Goal: Task Accomplishment & Management: Complete application form

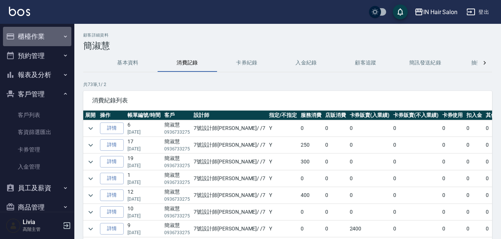
drag, startPoint x: 38, startPoint y: 32, endPoint x: 41, endPoint y: 35, distance: 4.7
click at [39, 32] on button "櫃檯作業" at bounding box center [37, 36] width 68 height 19
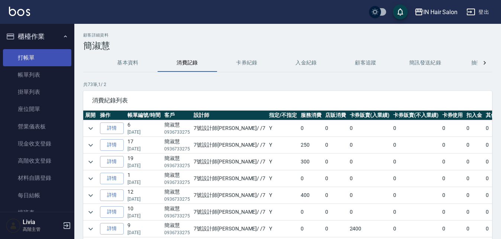
click at [30, 58] on link "打帳單" at bounding box center [37, 57] width 68 height 17
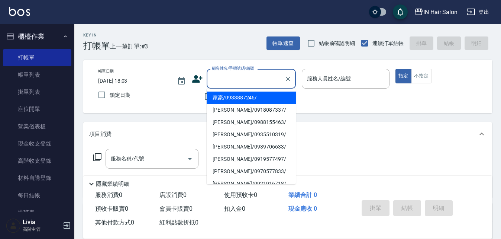
click at [223, 78] on input "顧客姓名/手機號碼/編號" at bounding box center [245, 78] width 71 height 13
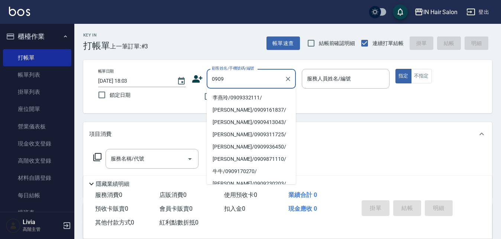
click at [228, 97] on li "李燕玲/0909332111/" at bounding box center [251, 97] width 89 height 12
type input "李燕玲/0909332111/"
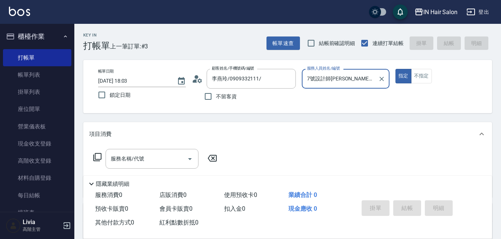
type input "7號設計師[PERSON_NAME]-7"
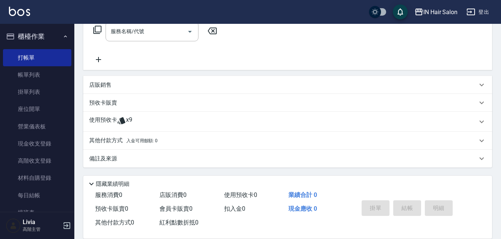
click at [112, 116] on p "使用預收卡" at bounding box center [103, 121] width 28 height 11
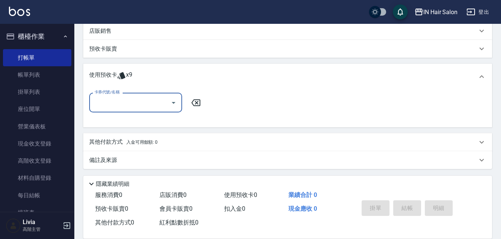
scroll to position [183, 0]
click at [132, 108] on div "卡券代號/名稱" at bounding box center [135, 101] width 93 height 20
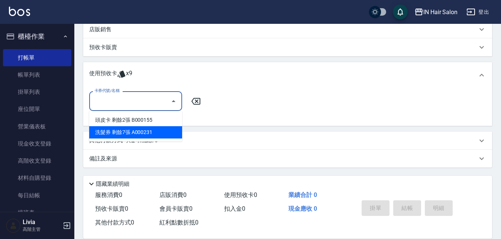
click at [127, 132] on div "洗髮券 剩餘7張 A000231" at bounding box center [135, 132] width 93 height 12
type input "洗髮券 A000231"
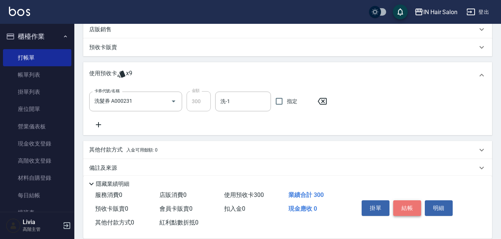
click at [409, 203] on button "結帳" at bounding box center [407, 208] width 28 height 16
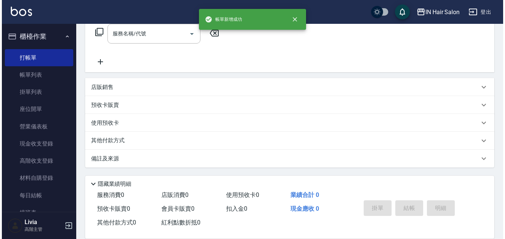
scroll to position [0, 0]
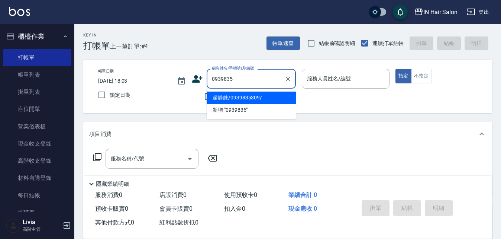
click at [235, 98] on li "趙靜妹/0939835309/" at bounding box center [251, 97] width 89 height 12
type input "趙靜妹/0939835309/"
type input "8號店長Livia-8"
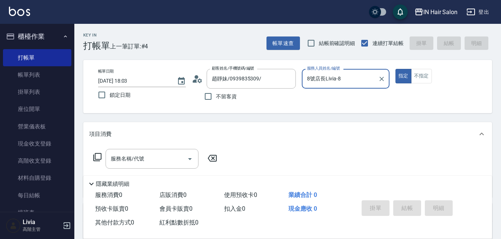
click at [97, 154] on icon at bounding box center [97, 156] width 9 height 9
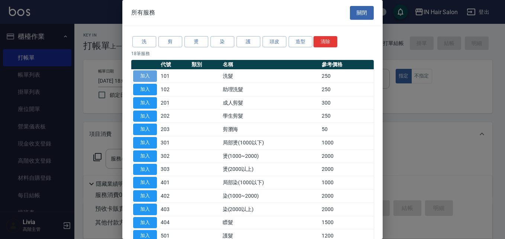
click at [146, 76] on button "加入" at bounding box center [145, 76] width 24 height 12
type input "洗髮(101)"
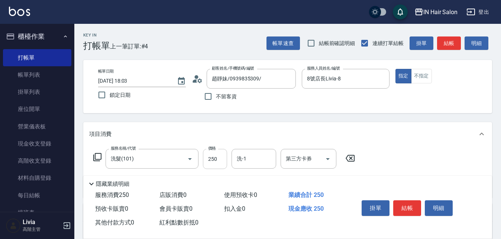
click at [219, 159] on input "250" at bounding box center [215, 159] width 24 height 20
type input "300"
click at [419, 160] on div "服務名稱/代號 洗髮(101) 服務名稱/代號 價格 300 價格 洗-1 洗-1 第三方卡券 第三方卡券" at bounding box center [287, 172] width 409 height 52
click at [406, 206] on button "結帳" at bounding box center [407, 208] width 28 height 16
type input "[DATE] 18:04"
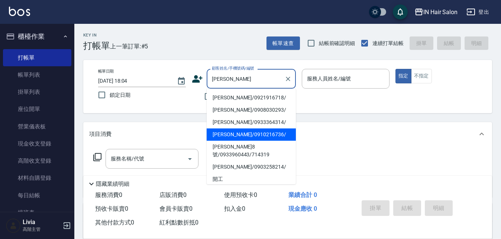
click at [222, 132] on li "[PERSON_NAME]/0910216736/" at bounding box center [251, 134] width 89 height 12
type input "[PERSON_NAME]/0910216736/"
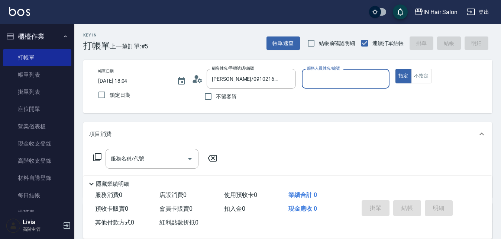
type input "8號店長Livia-8"
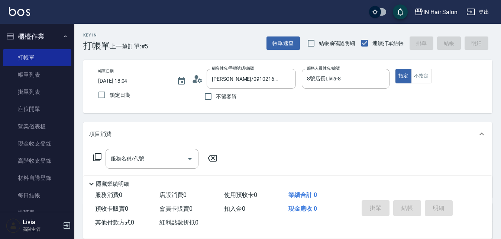
click at [98, 155] on icon at bounding box center [97, 156] width 9 height 9
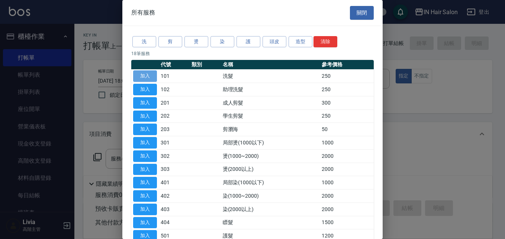
click at [151, 73] on button "加入" at bounding box center [145, 76] width 24 height 12
type input "洗髮(101)"
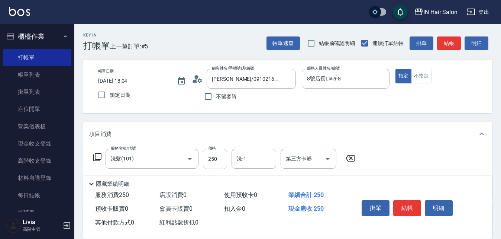
click at [99, 155] on icon at bounding box center [97, 156] width 9 height 9
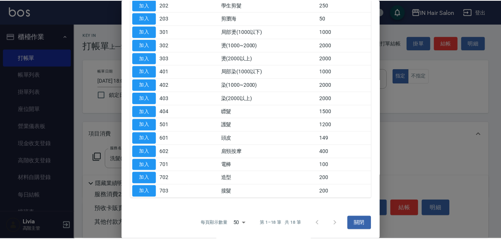
scroll to position [111, 0]
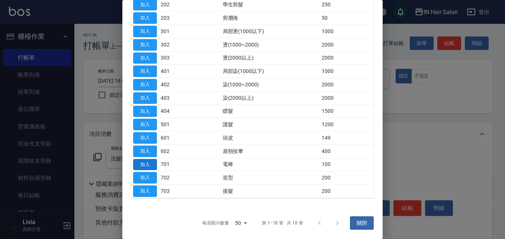
click at [149, 164] on button "加入" at bounding box center [145, 165] width 24 height 12
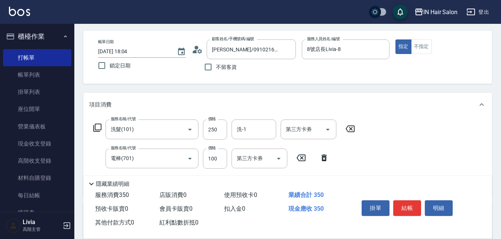
scroll to position [74, 0]
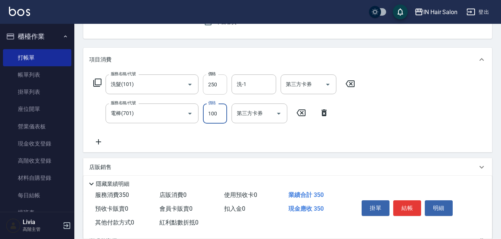
click at [216, 83] on input "250" at bounding box center [215, 84] width 24 height 20
type input "300"
click at [181, 132] on div "服務名稱/代號 洗髮(101) 服務名稱/代號 價格 300 價格 洗-1 洗-1 第三方卡券 第三方卡券 服務名稱/代號 電棒(701) 服務名稱/代號 價…" at bounding box center [224, 110] width 270 height 72
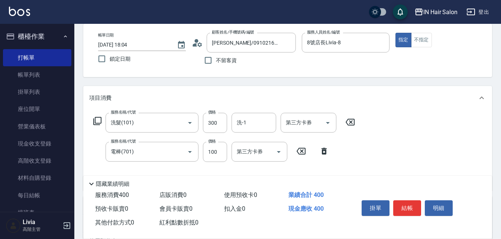
scroll to position [0, 0]
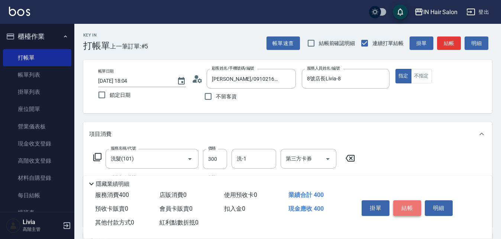
click at [410, 205] on button "結帳" at bounding box center [407, 208] width 28 height 16
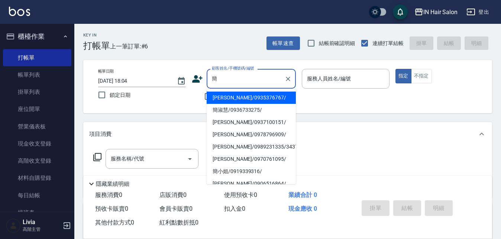
click at [242, 108] on li "簡淑慧/0936733275/" at bounding box center [251, 110] width 89 height 12
type input "簡淑慧/0936733275/"
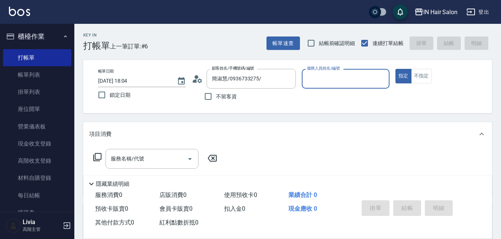
type input "7號設計師[PERSON_NAME]-7"
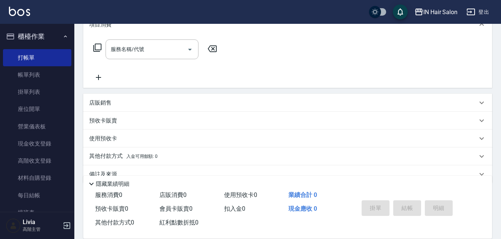
scroll to position [112, 0]
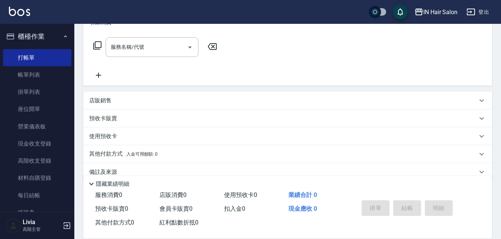
click at [102, 119] on p "預收卡販賣" at bounding box center [103, 119] width 28 height 8
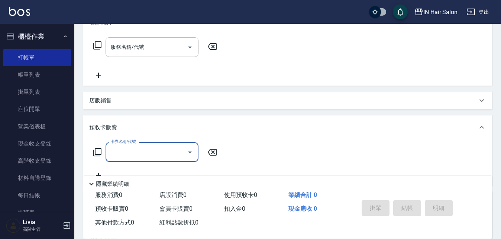
scroll to position [0, 0]
click at [129, 149] on input "卡券名稱/代號" at bounding box center [146, 151] width 75 height 13
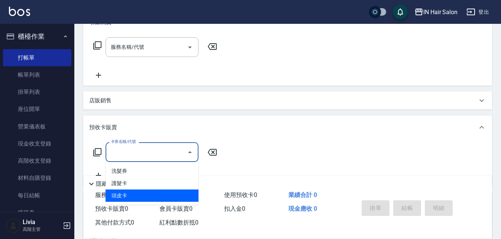
click at [121, 195] on span "頭皮卡" at bounding box center [152, 195] width 93 height 12
type input "頭皮卡(601)"
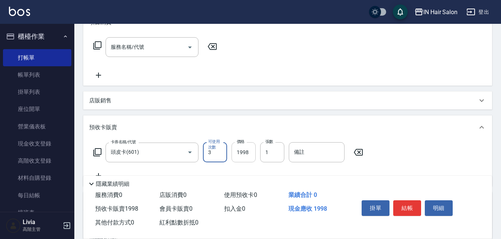
click at [250, 152] on input "1998" at bounding box center [244, 152] width 24 height 20
type input "2400"
click at [310, 155] on input "備註" at bounding box center [317, 152] width 56 height 20
type input "B000196"
click at [406, 202] on button "結帳" at bounding box center [407, 208] width 28 height 16
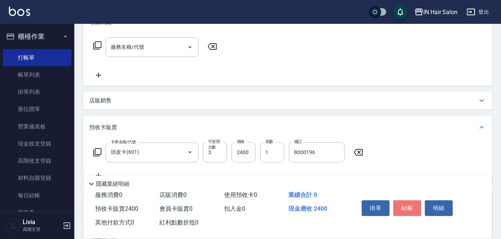
type input "[DATE] 18:05"
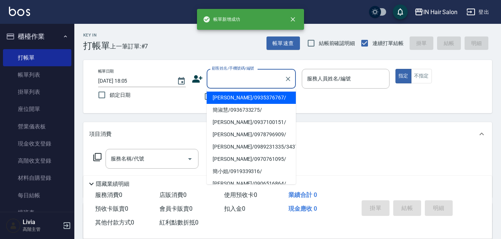
click at [225, 76] on input "顧客姓名/手機號碼/編號" at bounding box center [245, 78] width 71 height 13
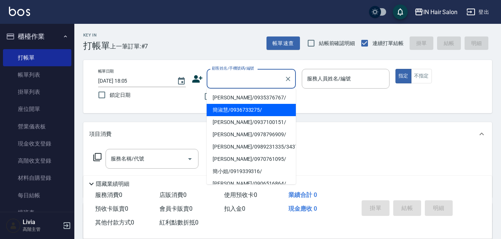
click at [222, 109] on li "簡淑慧/0936733275/" at bounding box center [251, 110] width 89 height 12
type input "簡淑慧/0936733275/"
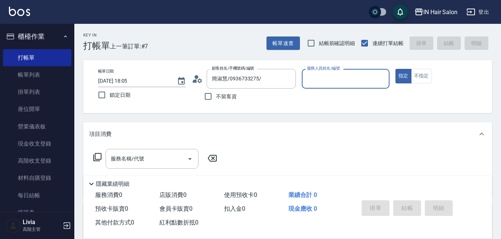
type input "7號設計師[PERSON_NAME]-7"
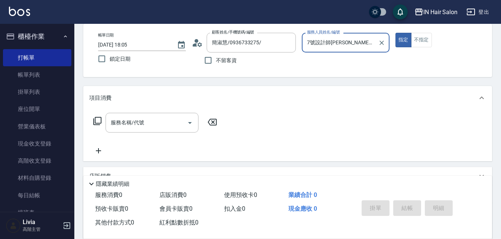
scroll to position [112, 0]
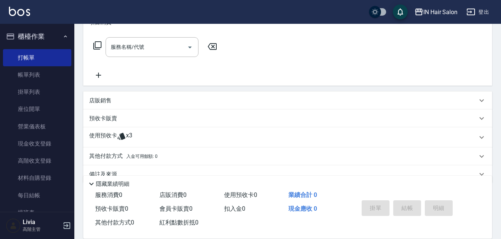
click at [106, 136] on p "使用預收卡" at bounding box center [103, 137] width 28 height 11
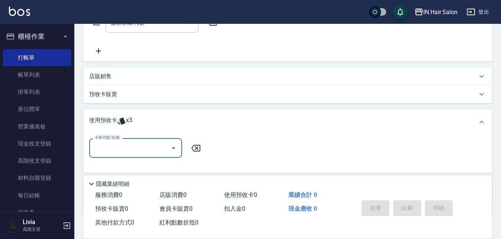
scroll to position [149, 0]
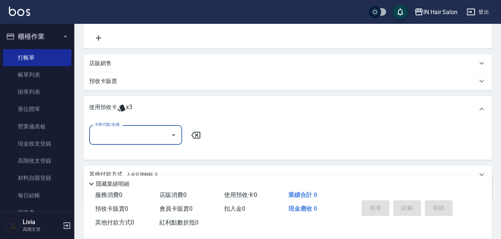
click at [103, 132] on input "卡券代號/名稱" at bounding box center [130, 134] width 75 height 13
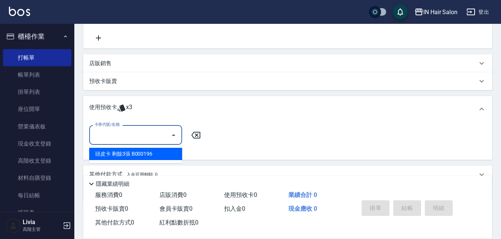
click at [131, 152] on div "頭皮卡 剩餘3張 B000196" at bounding box center [135, 154] width 93 height 12
type input "頭皮卡 B000196"
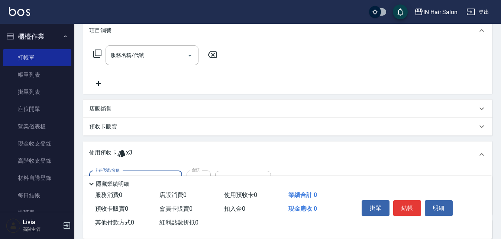
scroll to position [0, 0]
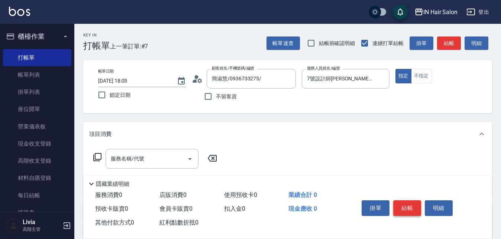
click at [407, 204] on button "結帳" at bounding box center [407, 208] width 28 height 16
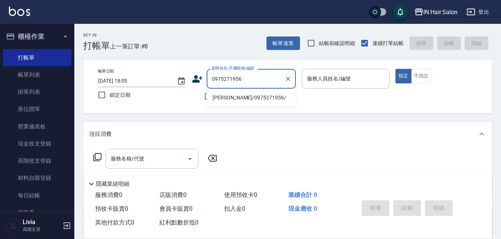
click at [232, 100] on li "[PERSON_NAME]/0975271956/" at bounding box center [251, 97] width 89 height 12
type input "[PERSON_NAME]/0975271956/"
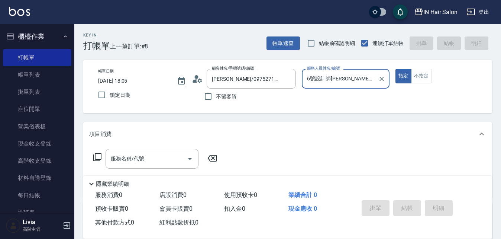
click at [354, 78] on input "6號設計師[PERSON_NAME]-6" at bounding box center [340, 78] width 70 height 13
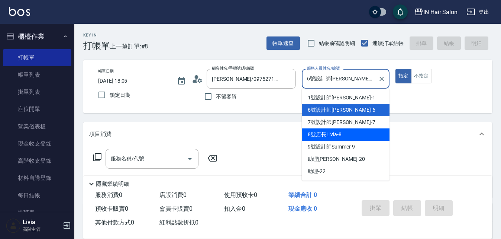
click at [321, 133] on span "8號店長Livia -8" at bounding box center [324, 135] width 33 height 8
type input "8號店長Livia-8"
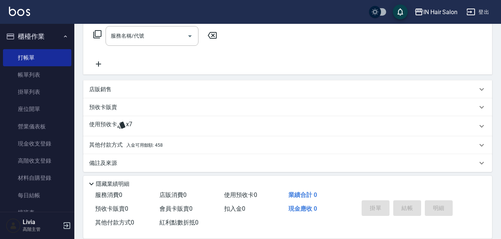
scroll to position [127, 0]
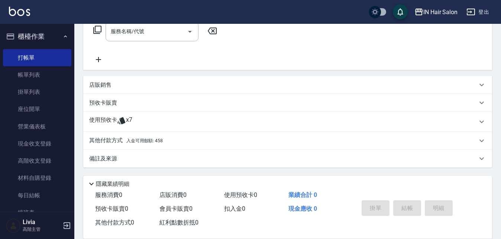
click at [104, 123] on p "使用預收卡" at bounding box center [103, 121] width 28 height 11
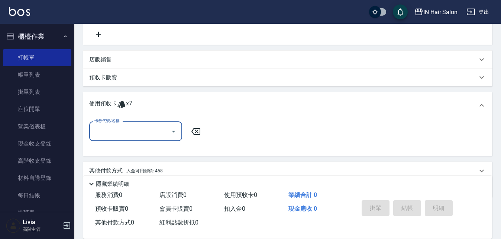
scroll to position [164, 0]
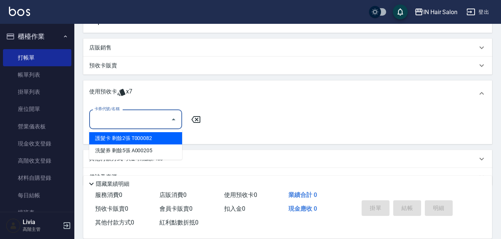
click at [130, 113] on input "卡券代號/名稱" at bounding box center [130, 119] width 75 height 13
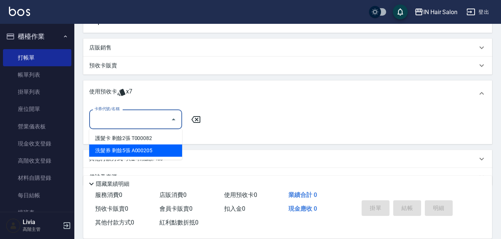
click at [141, 151] on div "洗髮券 剩餘5張 A000205" at bounding box center [135, 150] width 93 height 12
type input "洗髮券 A000205"
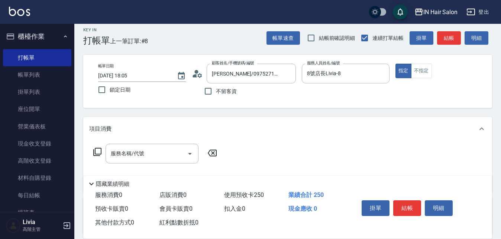
scroll to position [0, 0]
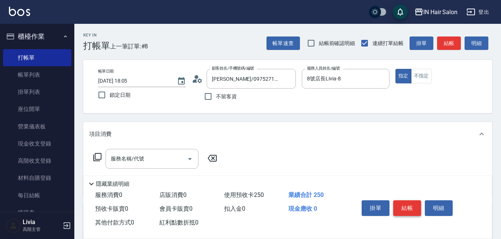
click at [407, 204] on button "結帳" at bounding box center [407, 208] width 28 height 16
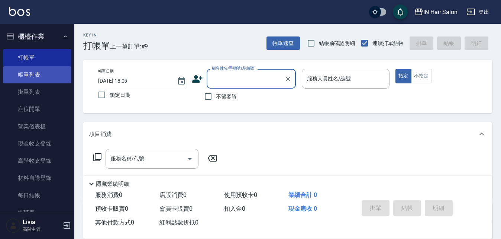
click at [26, 72] on link "帳單列表" at bounding box center [37, 74] width 68 height 17
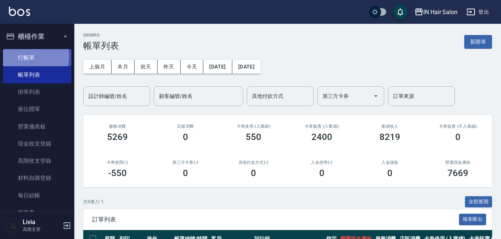
click at [25, 56] on link "打帳單" at bounding box center [37, 57] width 68 height 17
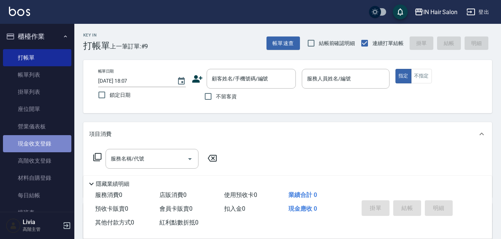
click at [45, 142] on link "現金收支登錄" at bounding box center [37, 143] width 68 height 17
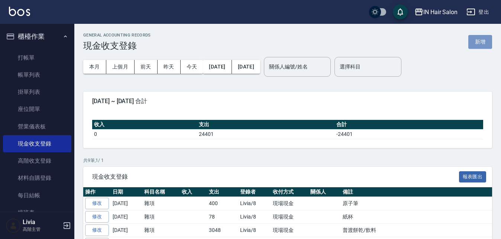
drag, startPoint x: 483, startPoint y: 41, endPoint x: 426, endPoint y: 54, distance: 58.7
click at [482, 41] on button "新增" at bounding box center [481, 42] width 24 height 14
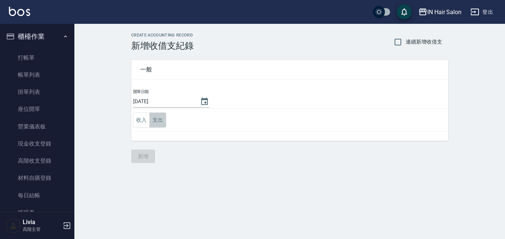
click at [160, 120] on button "支出" at bounding box center [157, 119] width 17 height 15
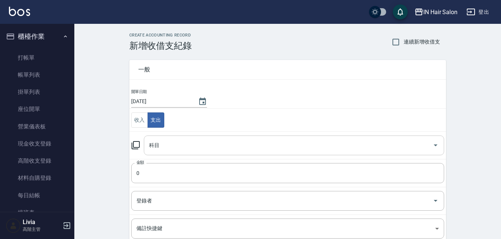
click at [167, 139] on input "科目" at bounding box center [288, 145] width 283 height 13
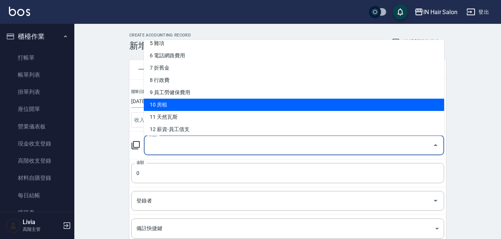
scroll to position [70, 0]
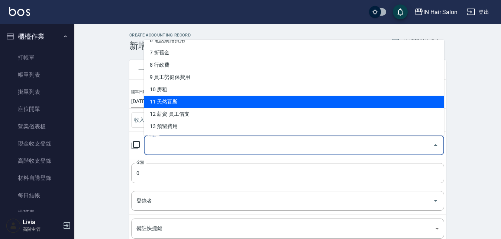
click at [178, 103] on li "11 天然瓦斯" at bounding box center [294, 102] width 300 height 12
type input "11 天然瓦斯"
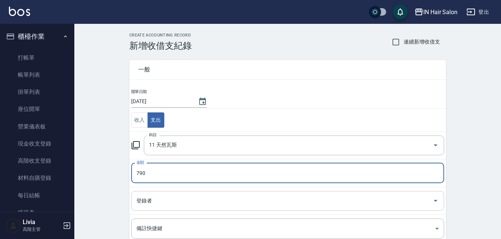
type input "790"
click at [156, 204] on input "登錄者" at bounding box center [282, 200] width 295 height 13
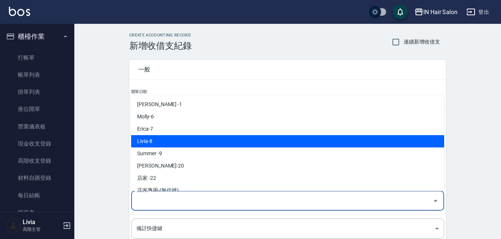
click at [153, 144] on li "Livia-8" at bounding box center [287, 141] width 313 height 12
type input "Livia-8"
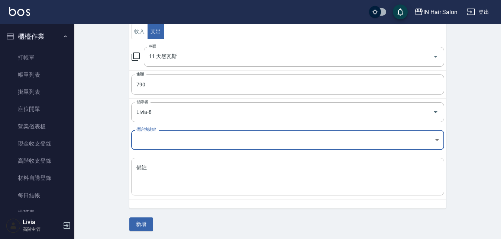
scroll to position [90, 0]
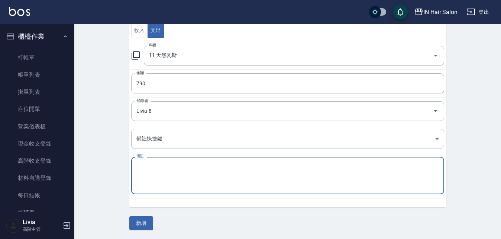
click at [149, 165] on textarea "備註" at bounding box center [287, 175] width 303 height 25
type textarea "004/06/06-114/08/05"
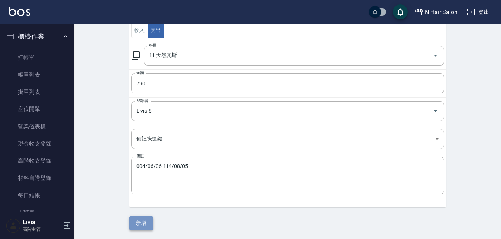
click at [139, 221] on button "新增" at bounding box center [141, 223] width 24 height 14
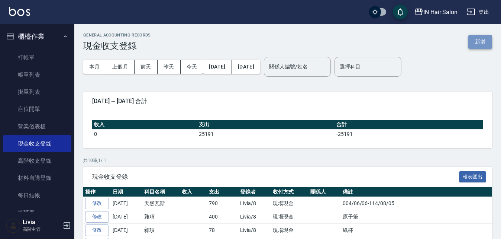
click at [476, 42] on button "新增" at bounding box center [481, 42] width 24 height 14
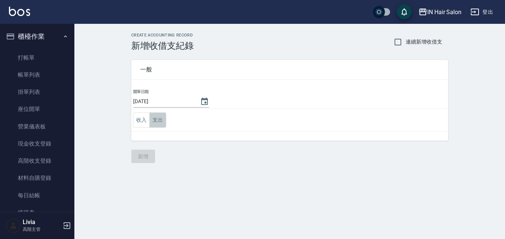
click at [158, 118] on button "支出" at bounding box center [157, 119] width 17 height 15
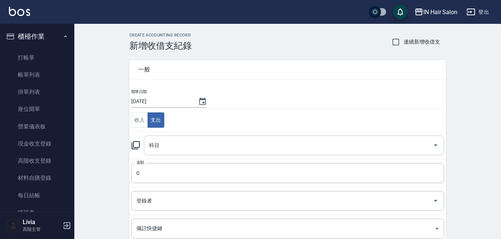
click at [162, 139] on input "科目" at bounding box center [288, 145] width 283 height 13
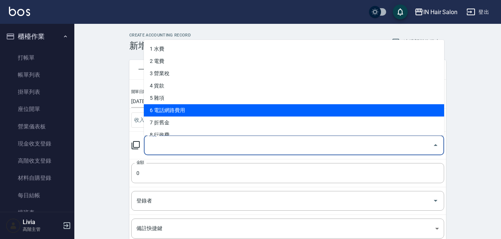
click at [179, 112] on li "6 電話網路費用" at bounding box center [294, 110] width 300 height 12
type input "6 電話網路費用"
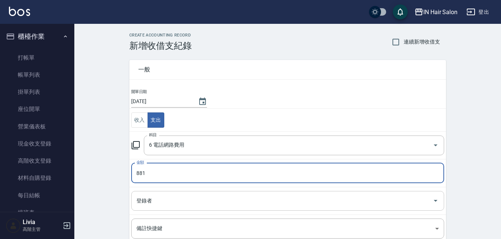
type input "881"
click at [151, 197] on input "登錄者" at bounding box center [282, 200] width 295 height 13
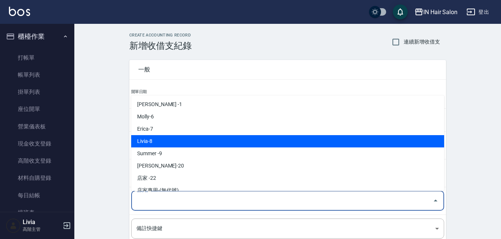
click at [158, 143] on li "Livia-8" at bounding box center [287, 141] width 313 height 12
type input "Livia-8"
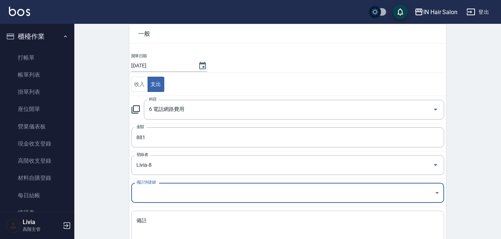
scroll to position [90, 0]
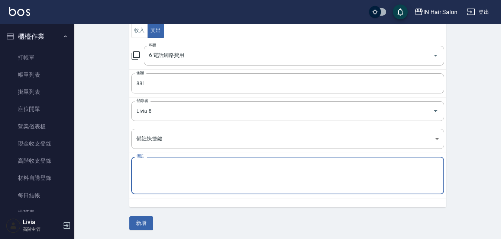
click at [152, 166] on textarea "備註" at bounding box center [287, 175] width 303 height 25
type textarea "114/06/26-114/07/25"
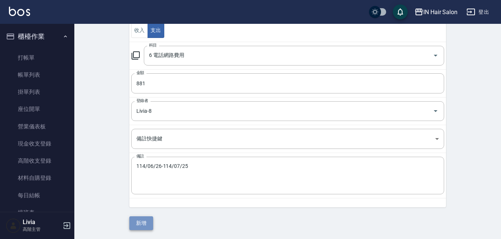
click at [147, 220] on button "新增" at bounding box center [141, 223] width 24 height 14
